Goal: Navigation & Orientation: Find specific page/section

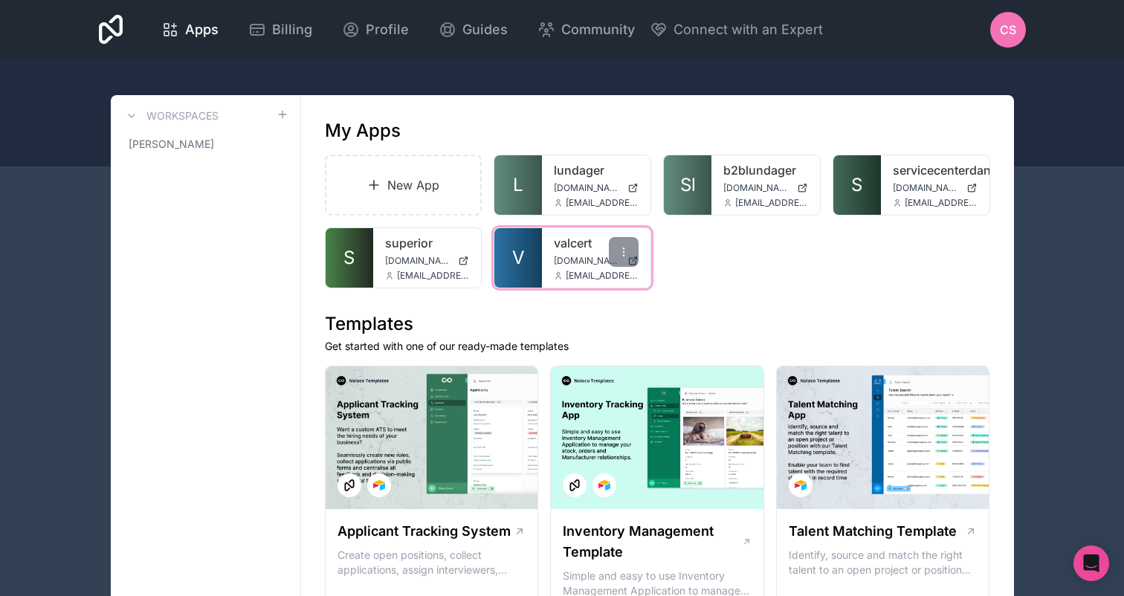
click at [571, 248] on link "valcert" at bounding box center [596, 243] width 85 height 18
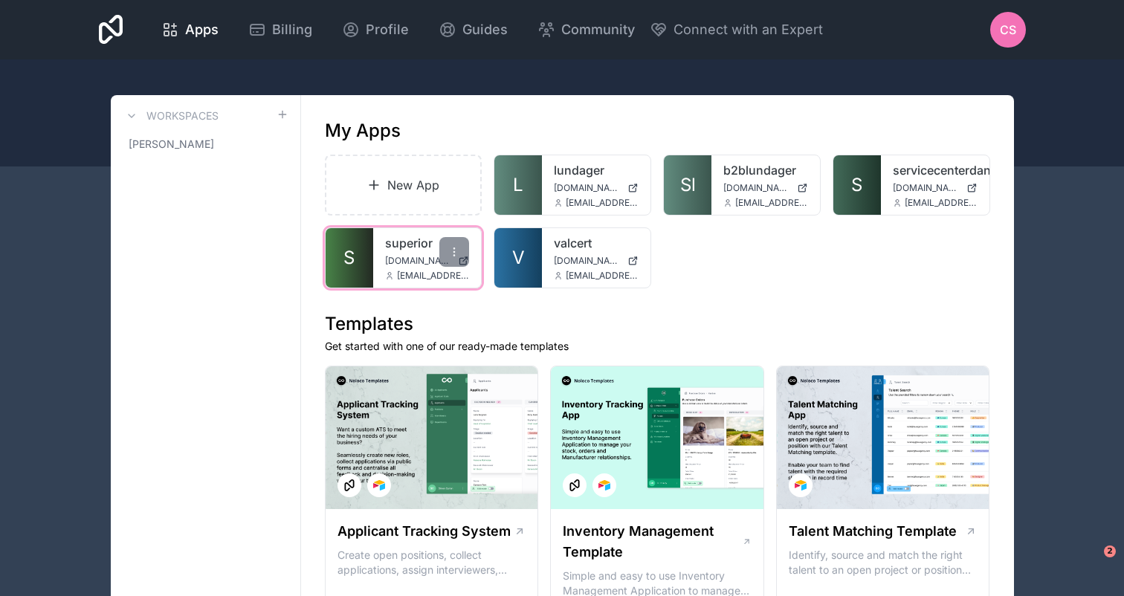
click at [407, 248] on link "superior" at bounding box center [427, 243] width 85 height 18
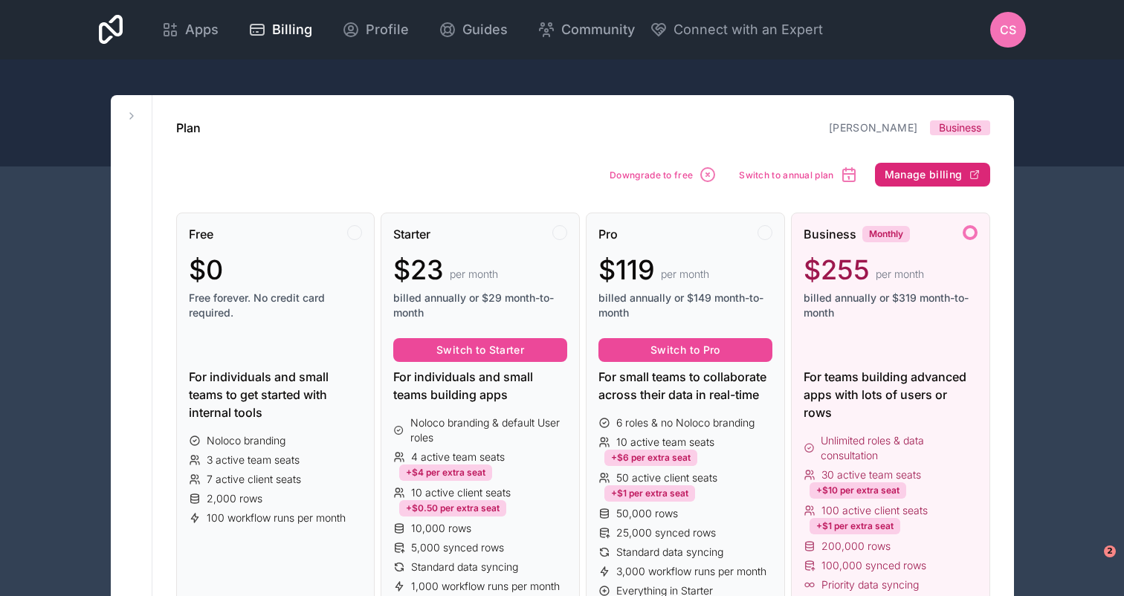
click at [922, 174] on span "Manage billing" at bounding box center [924, 174] width 78 height 13
